Goal: Find specific page/section

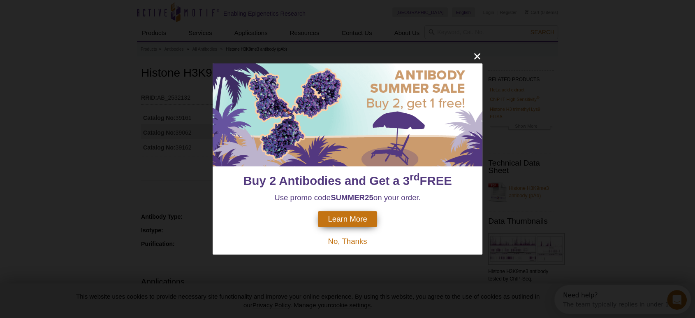
click at [359, 241] on span "No, Thanks" at bounding box center [347, 240] width 39 height 9
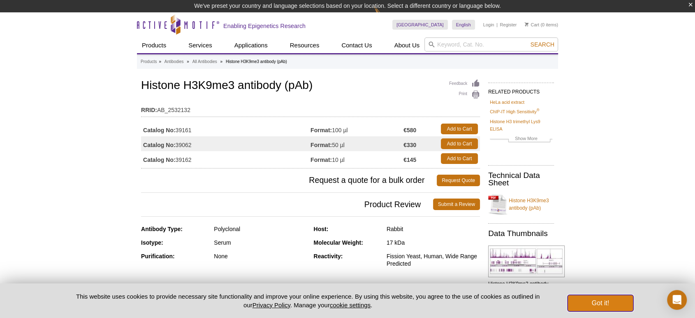
click at [593, 304] on button "Got it!" at bounding box center [601, 302] width 66 height 16
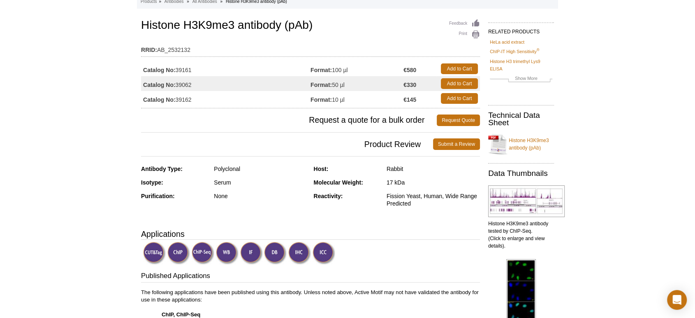
scroll to position [46, 0]
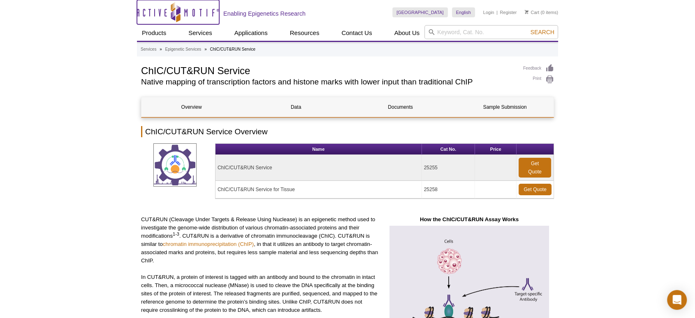
click at [190, 12] on icon "Active Motif Logo" at bounding box center [178, 12] width 82 height 20
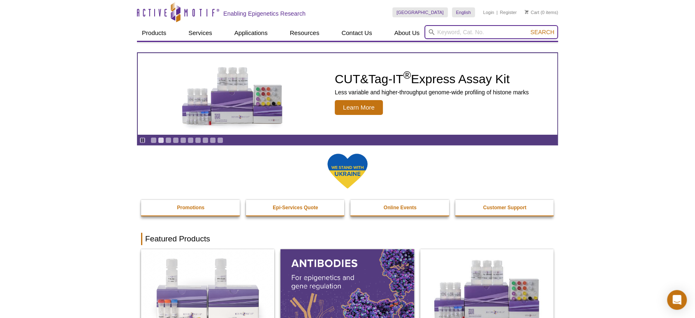
click at [457, 32] on input "search" at bounding box center [491, 32] width 134 height 14
paste input "39062"
type input "39062"
click at [543, 30] on span "Search" at bounding box center [543, 32] width 24 height 7
